Goal: Task Accomplishment & Management: Manage account settings

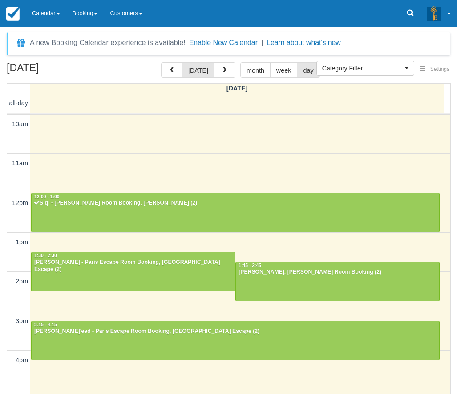
select select
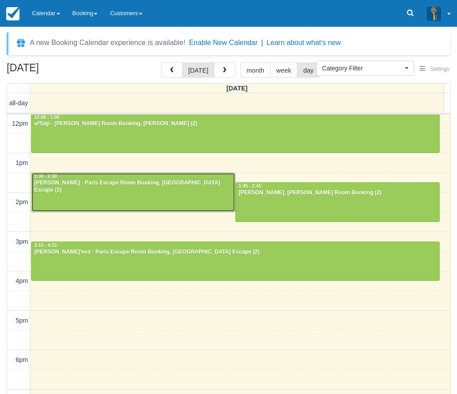
click at [153, 194] on div at bounding box center [133, 192] width 203 height 38
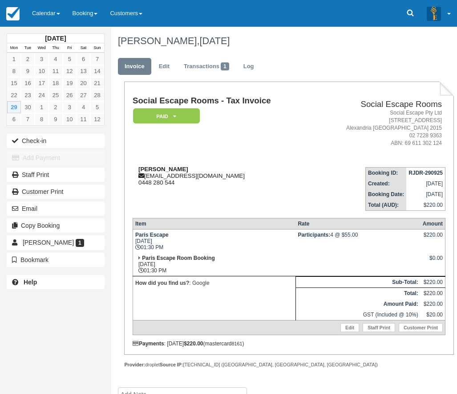
click at [183, 174] on div "[PERSON_NAME] [EMAIL_ADDRESS][DOMAIN_NAME] 0448 280 544" at bounding box center [222, 176] width 179 height 20
click at [243, 158] on td "Social Escape Rooms - Tax Invoice Paid   Pending Reserved Deposit Blocked for C…" at bounding box center [222, 127] width 179 height 63
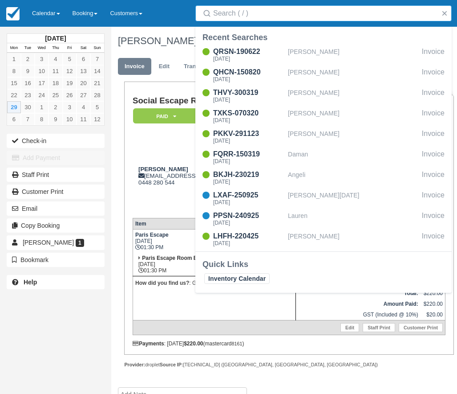
click at [175, 140] on td "Social Escape Rooms - Tax Invoice Paid   Pending Reserved Deposit Blocked for C…" at bounding box center [222, 127] width 179 height 63
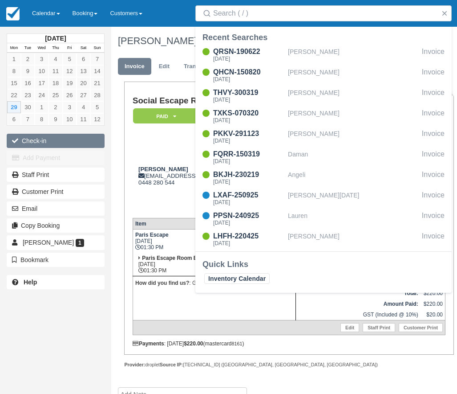
click at [28, 141] on button "Check-in" at bounding box center [56, 141] width 98 height 14
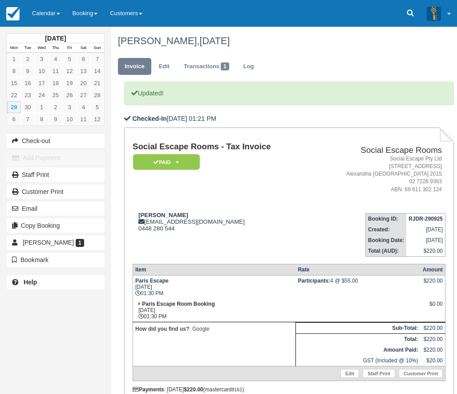
click at [316, 270] on th "Rate" at bounding box center [358, 269] width 125 height 11
click at [327, 301] on td at bounding box center [358, 310] width 125 height 24
click at [41, 19] on link "Calendar" at bounding box center [46, 13] width 41 height 27
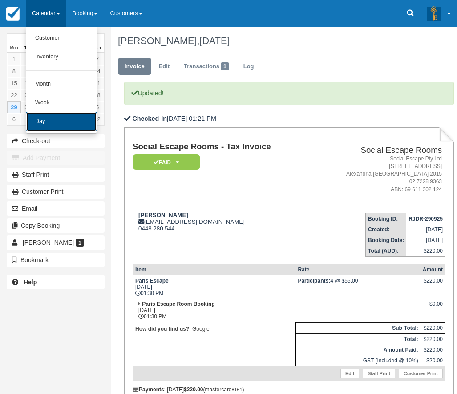
click at [52, 124] on link "Day" at bounding box center [61, 121] width 70 height 19
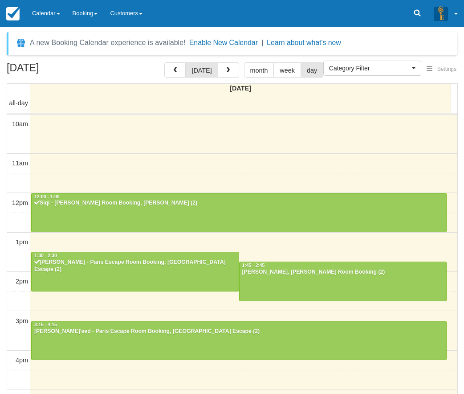
select select
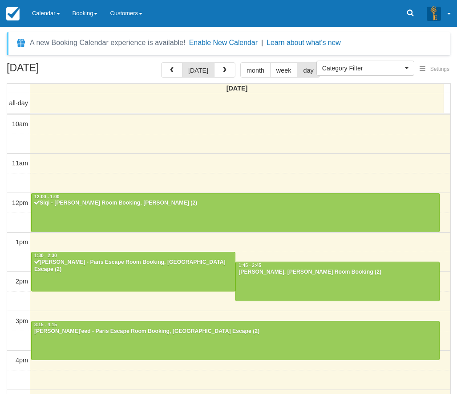
scroll to position [118, 0]
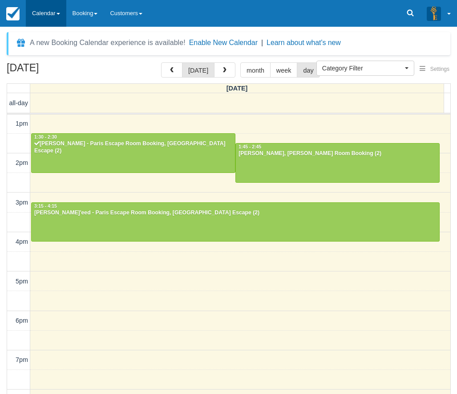
click at [39, 2] on link "Calendar" at bounding box center [46, 13] width 41 height 27
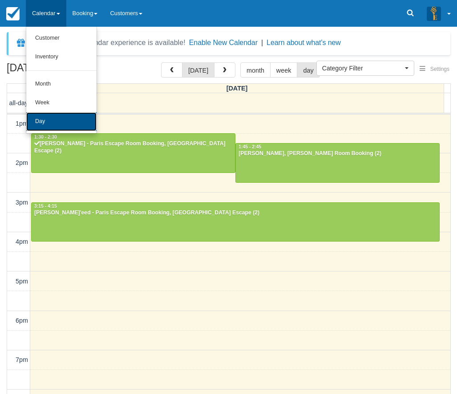
click at [50, 125] on link "Day" at bounding box center [61, 121] width 70 height 19
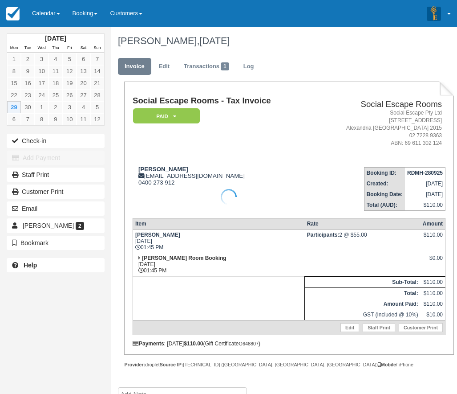
click at [66, 141] on div at bounding box center [228, 197] width 457 height 394
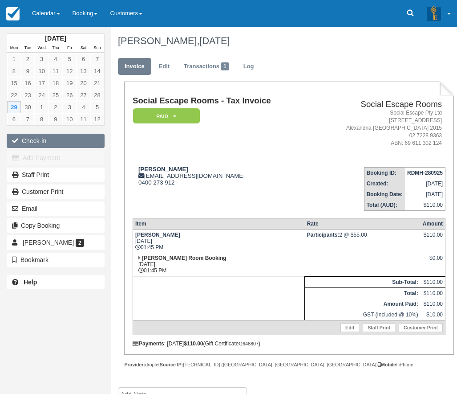
click at [61, 142] on button "Check-in" at bounding box center [56, 141] width 98 height 14
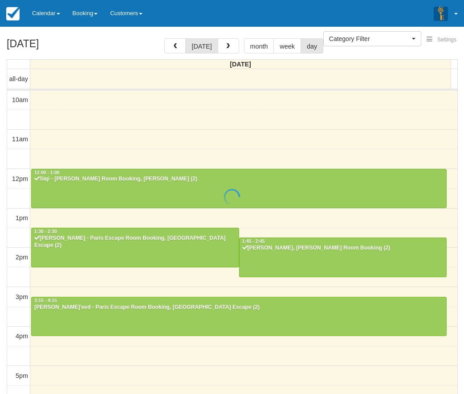
select select
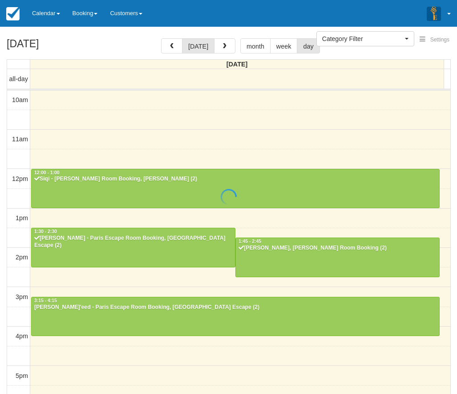
scroll to position [118, 0]
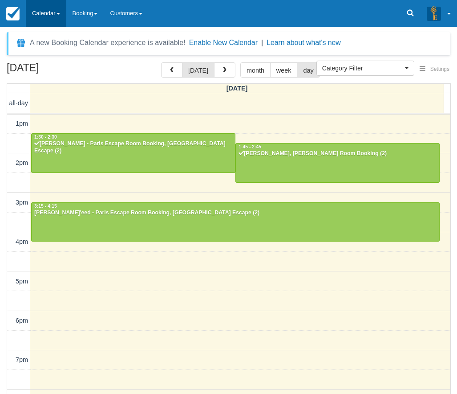
click at [57, 7] on link "Calendar" at bounding box center [46, 13] width 41 height 27
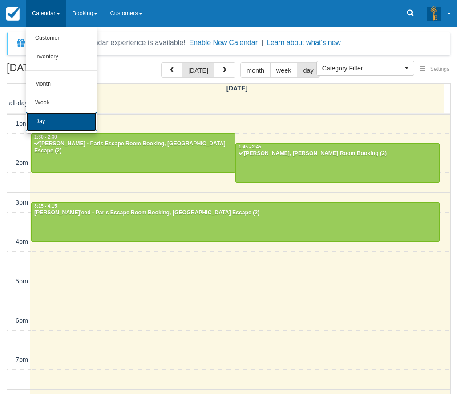
click at [61, 122] on link "Day" at bounding box center [61, 121] width 70 height 19
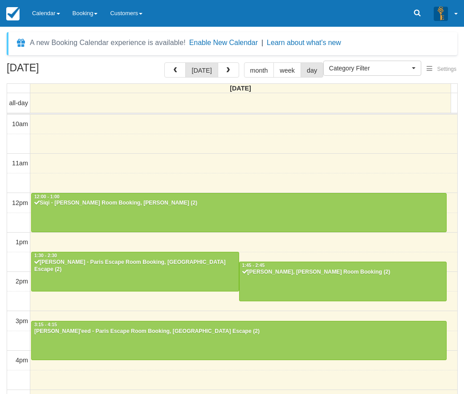
select select
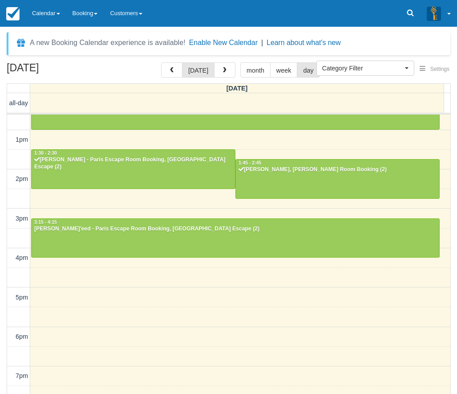
scroll to position [118, 0]
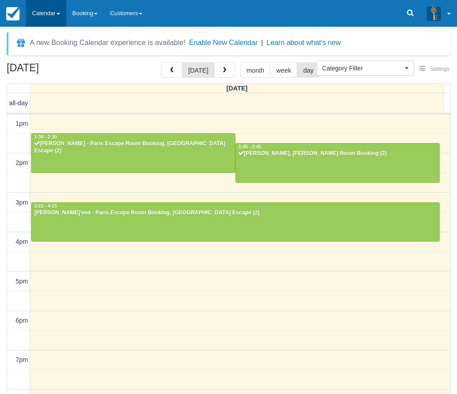
click at [53, 12] on link "Calendar" at bounding box center [46, 13] width 41 height 27
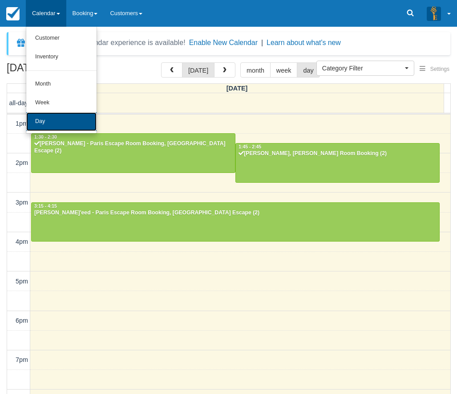
click at [51, 123] on link "Day" at bounding box center [61, 121] width 70 height 19
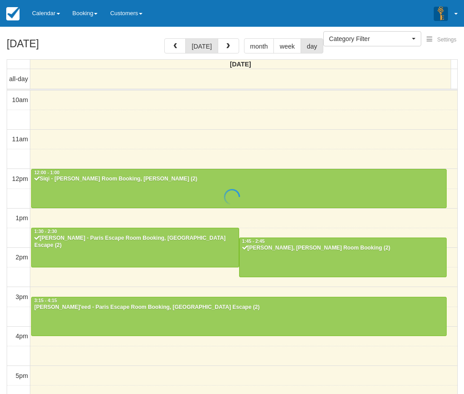
select select
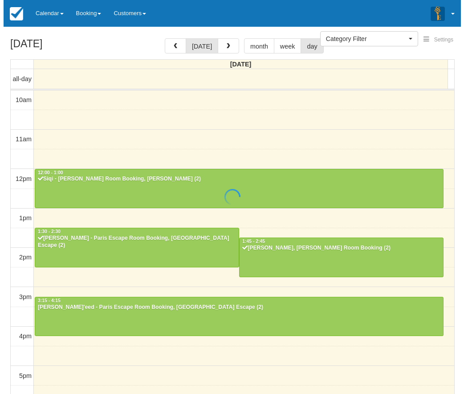
scroll to position [118, 0]
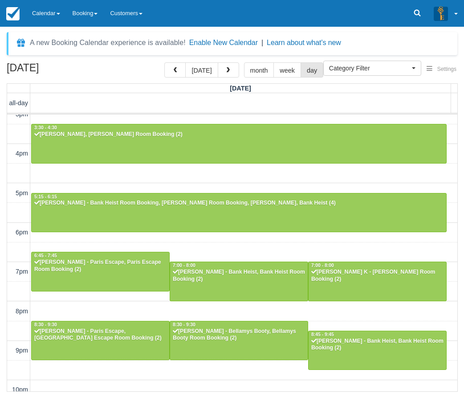
scroll to position [215, 0]
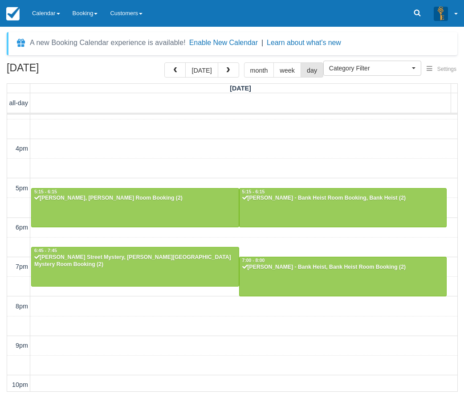
scroll to position [215, 0]
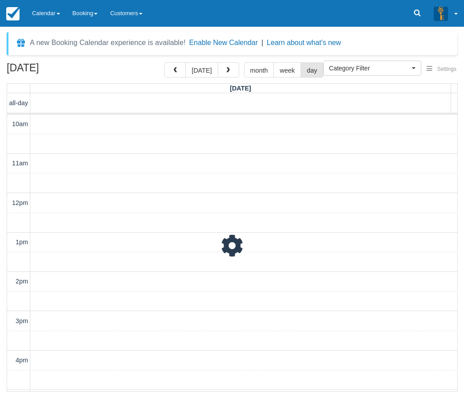
scroll to position [118, 0]
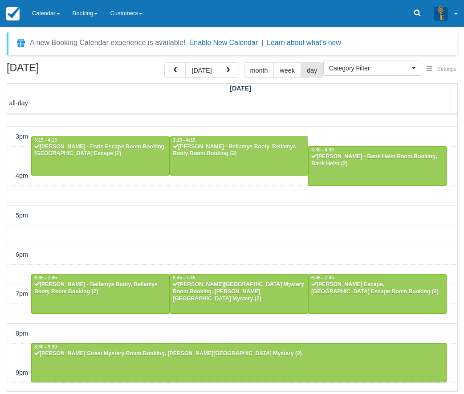
scroll to position [215, 0]
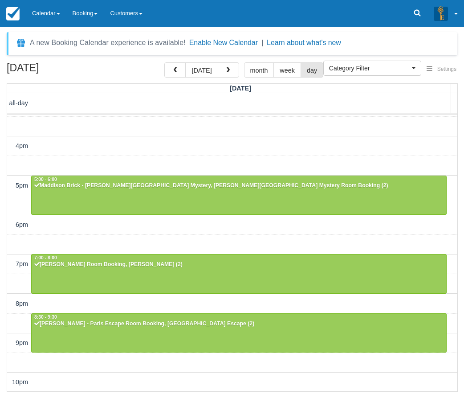
scroll to position [215, 0]
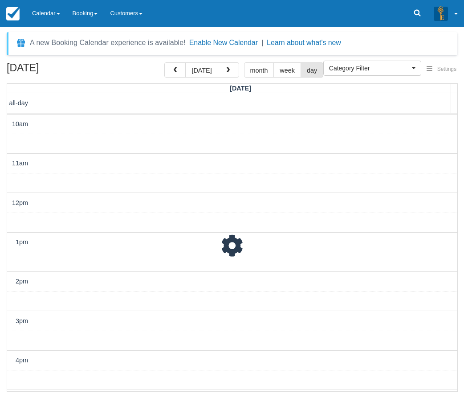
scroll to position [118, 0]
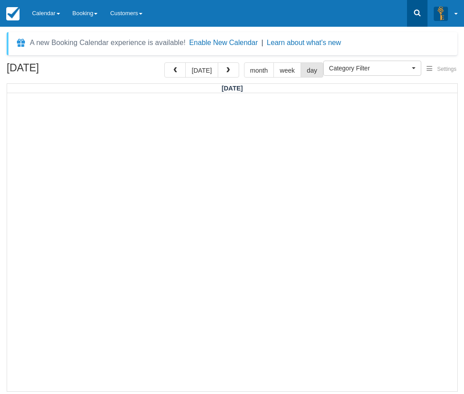
click at [411, 13] on link at bounding box center [417, 13] width 20 height 27
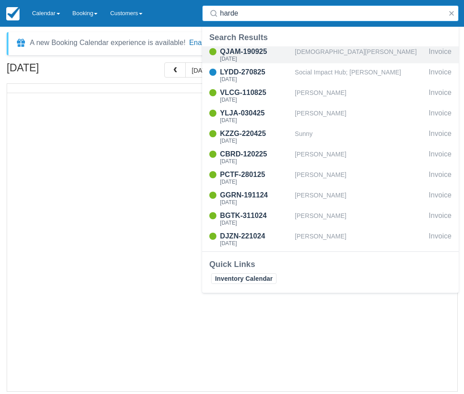
type input "harde"
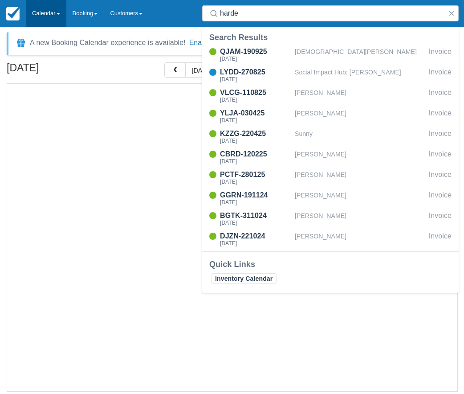
click at [52, 3] on link "Calendar" at bounding box center [46, 13] width 41 height 27
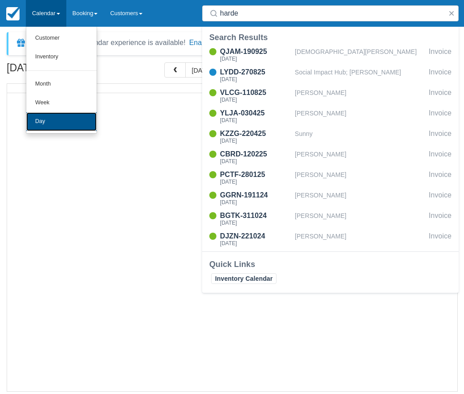
click at [54, 117] on link "Day" at bounding box center [61, 121] width 70 height 19
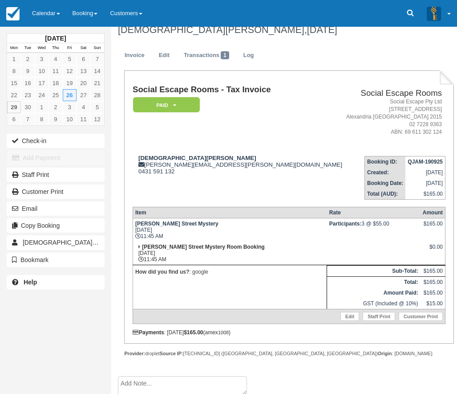
scroll to position [17, 0]
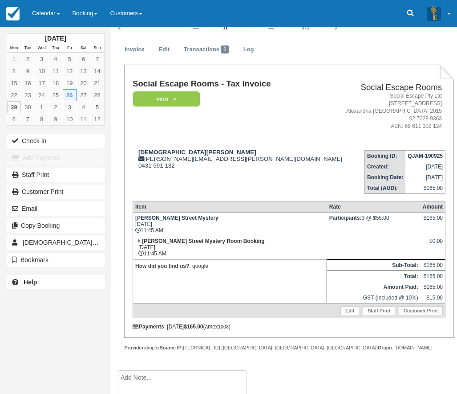
click at [168, 377] on textarea at bounding box center [182, 395] width 129 height 50
paste textarea "[PERSON_NAME] 1 review 2 hours ago New Had an epic experience here - perfect fo…"
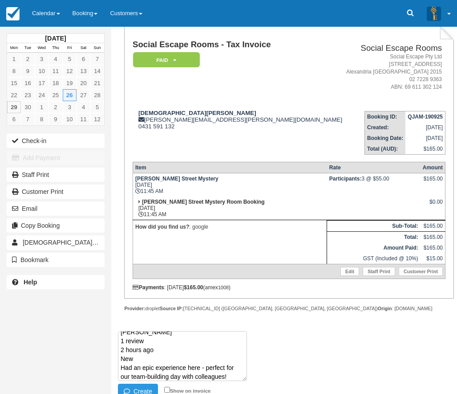
scroll to position [63, 0]
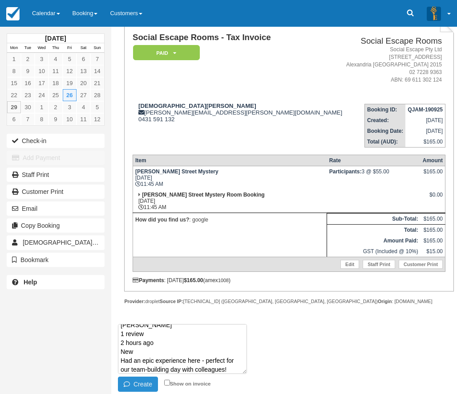
type textarea "[PERSON_NAME] 1 review 2 hours ago New Had an epic experience here - perfect fo…"
click at [148, 385] on button "Create" at bounding box center [138, 383] width 40 height 15
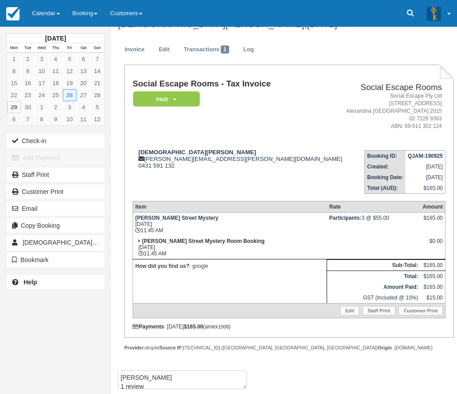
scroll to position [0, 0]
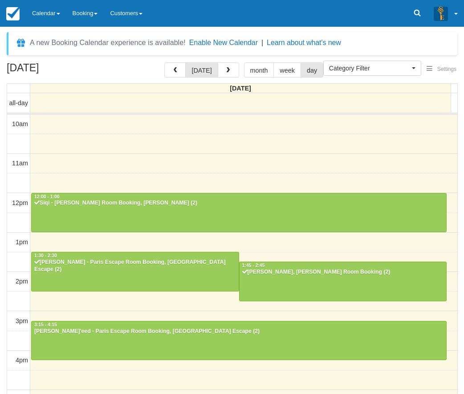
select select
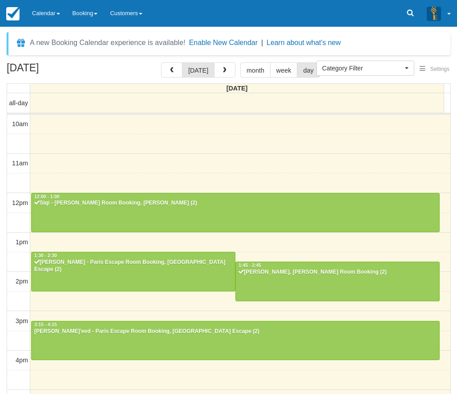
scroll to position [118, 0]
